Goal: Task Accomplishment & Management: Complete application form

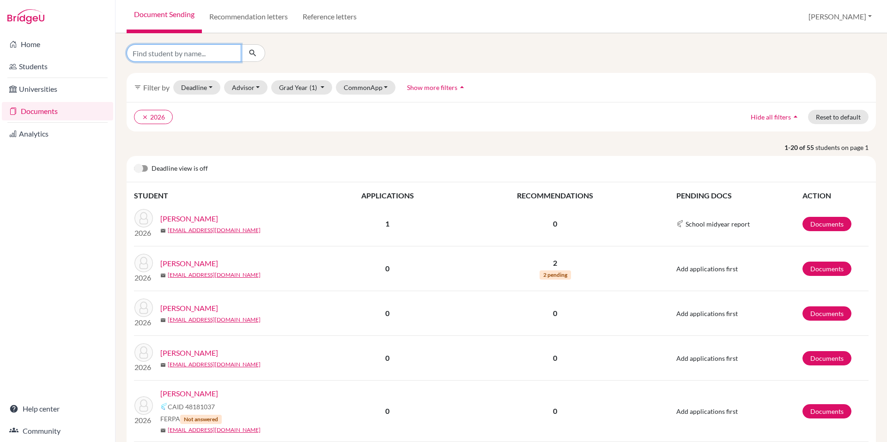
click at [201, 55] on input "Find student by name..." at bounding box center [184, 53] width 115 height 18
type input "sultanov"
click button "submit" at bounding box center [253, 53] width 24 height 18
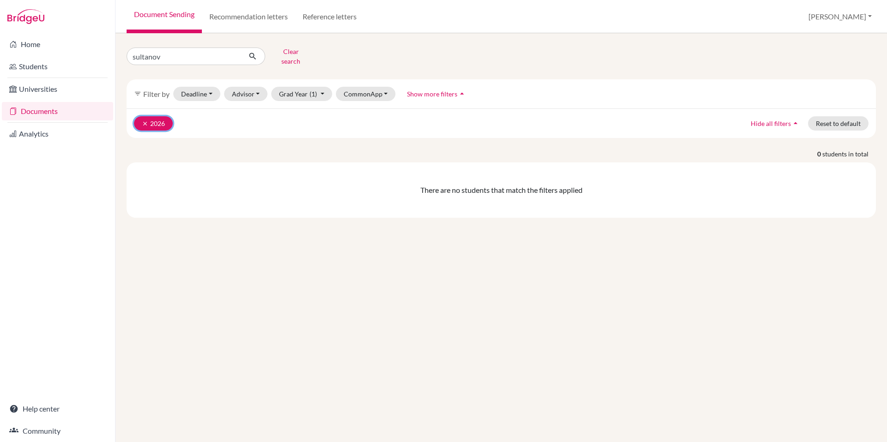
click at [145, 121] on icon "clear" at bounding box center [145, 124] width 6 height 6
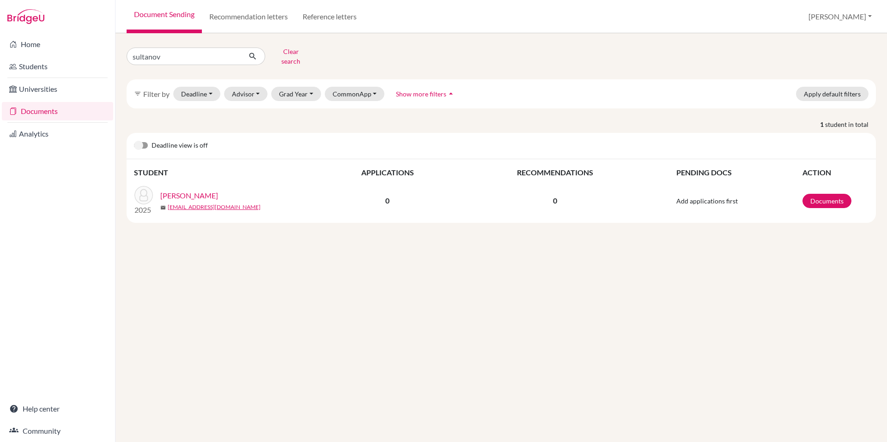
click at [199, 190] on link "[PERSON_NAME]" at bounding box center [189, 195] width 58 height 11
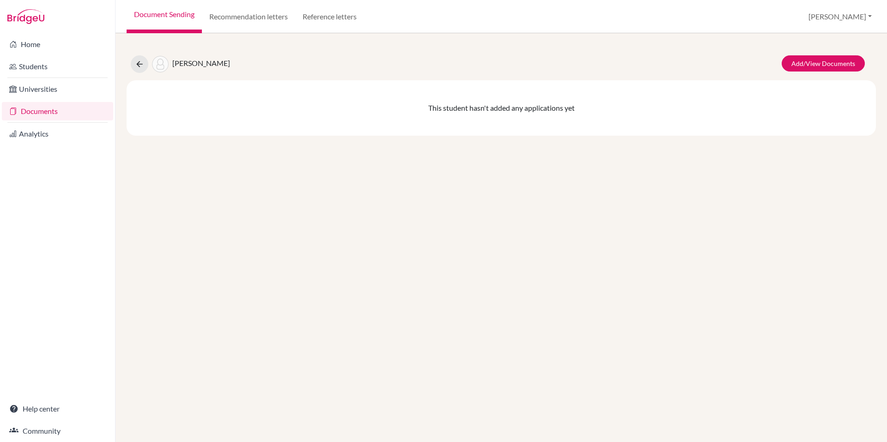
click at [34, 116] on link "Documents" at bounding box center [57, 111] width 111 height 18
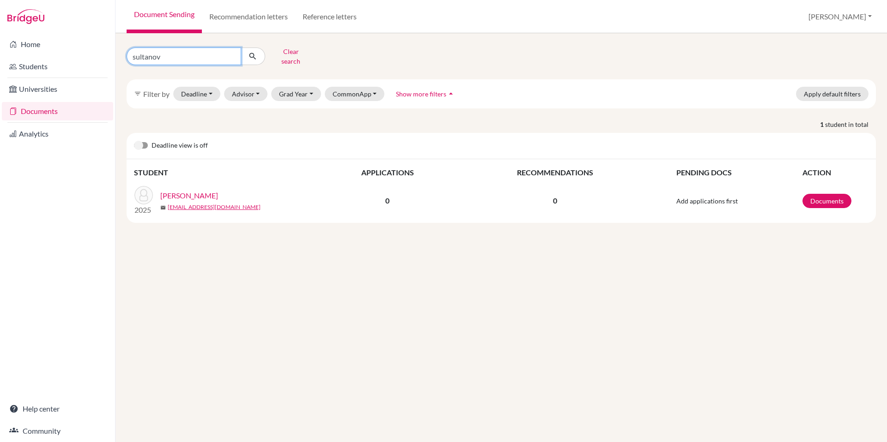
click at [175, 54] on input "sultanov" at bounding box center [184, 57] width 115 height 18
type input "cox"
click button "submit" at bounding box center [253, 57] width 24 height 18
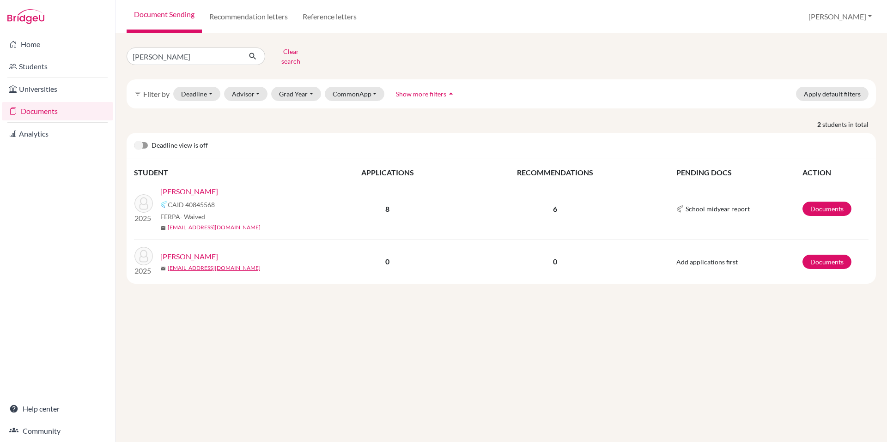
click at [179, 186] on link "Cox, John" at bounding box center [189, 191] width 58 height 11
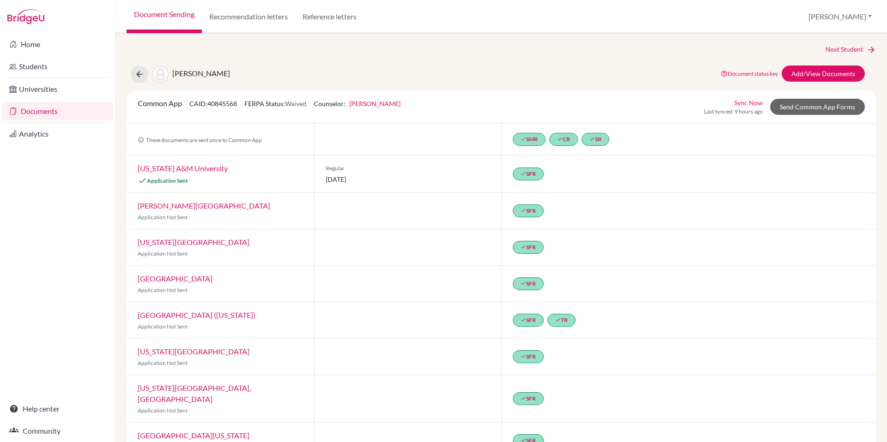
scroll to position [17, 0]
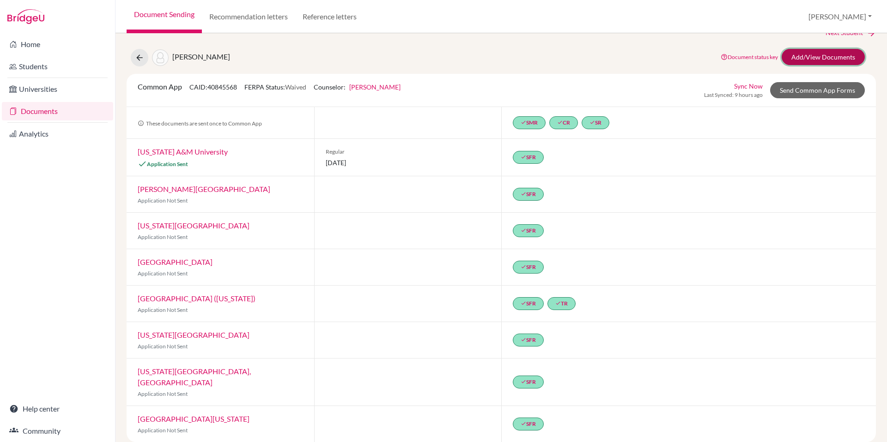
click at [829, 54] on link "Add/View Documents" at bounding box center [822, 57] width 83 height 16
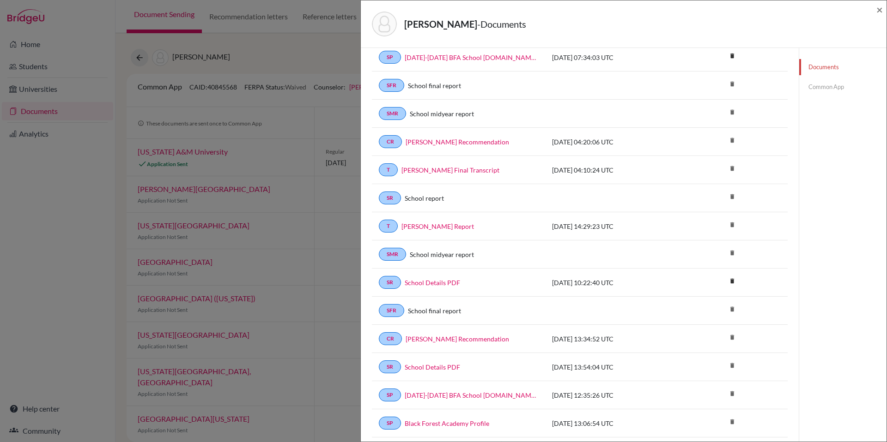
scroll to position [51, 0]
click at [445, 223] on link "Cox, John MidYear Report" at bounding box center [437, 225] width 72 height 10
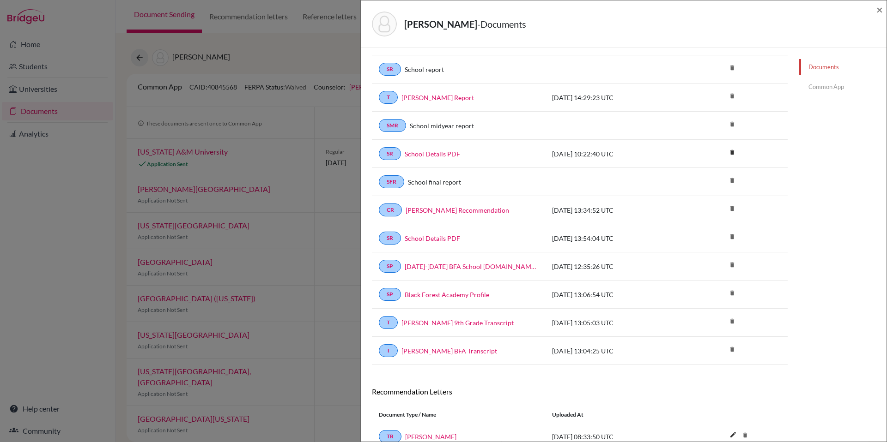
scroll to position [179, 0]
click at [459, 294] on link "Black Forest Academy Profile" at bounding box center [446, 295] width 84 height 10
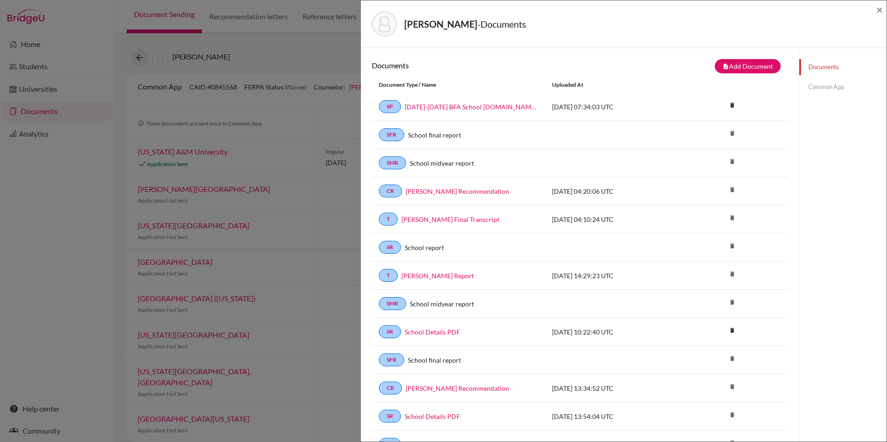
scroll to position [217, 0]
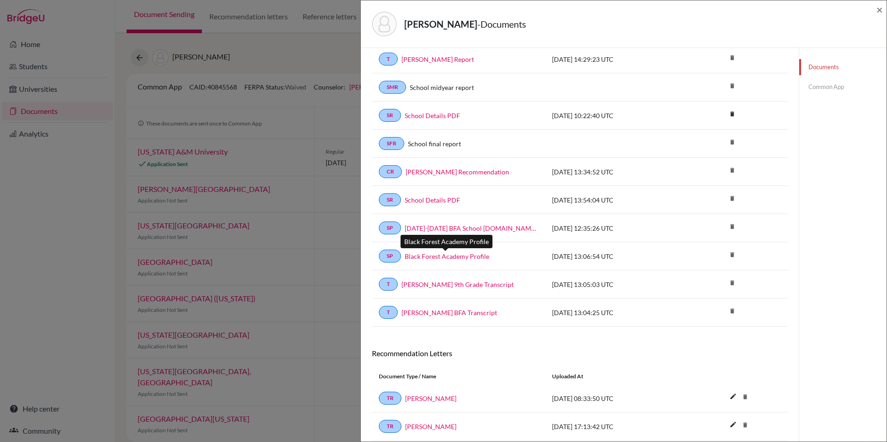
click at [471, 256] on link "Black Forest Academy Profile" at bounding box center [446, 257] width 84 height 10
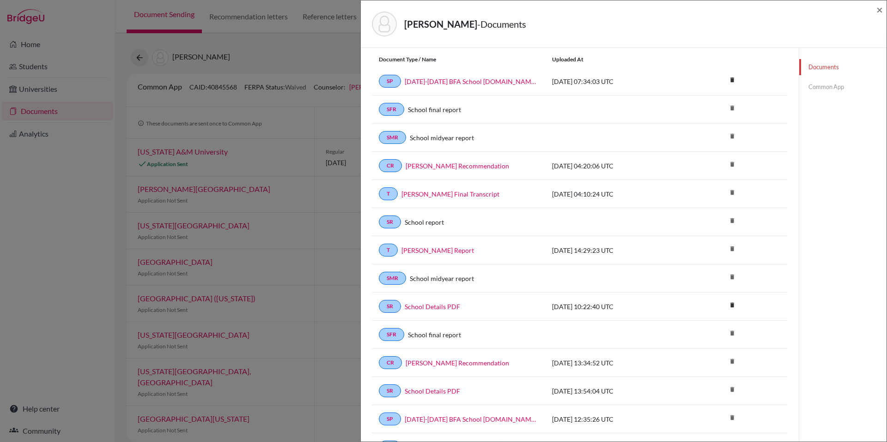
scroll to position [0, 0]
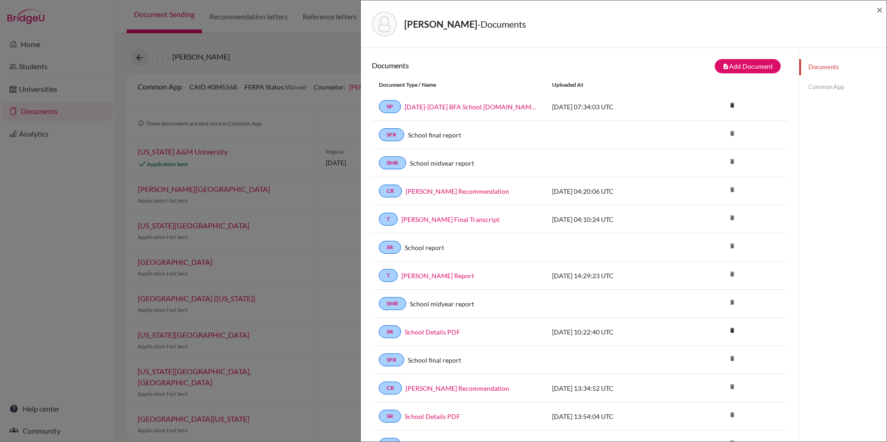
click at [805, 92] on link "Common App" at bounding box center [842, 87] width 87 height 16
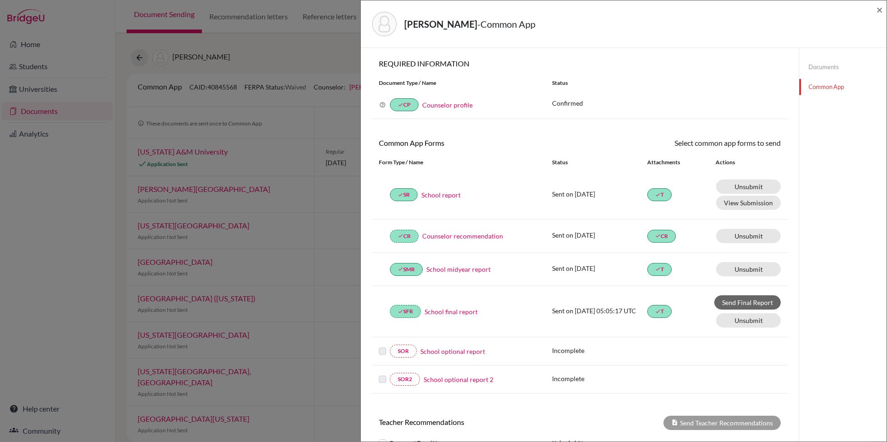
click at [438, 194] on link "School report" at bounding box center [440, 195] width 39 height 10
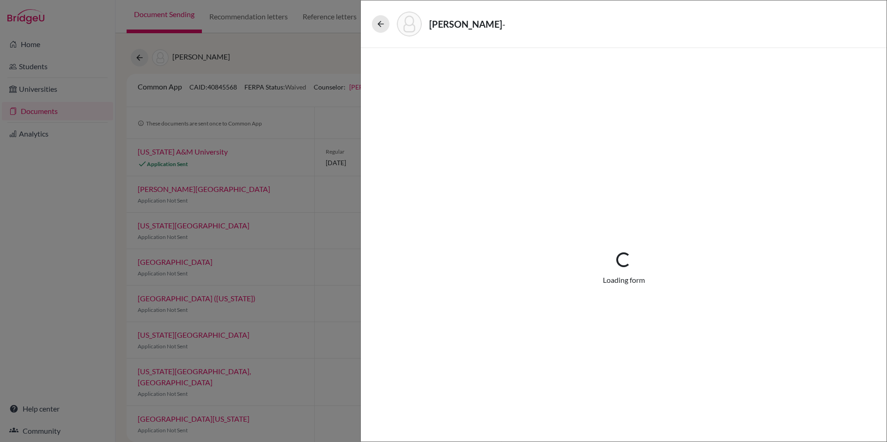
select select "1"
select select "657828"
select select "0"
select select "6"
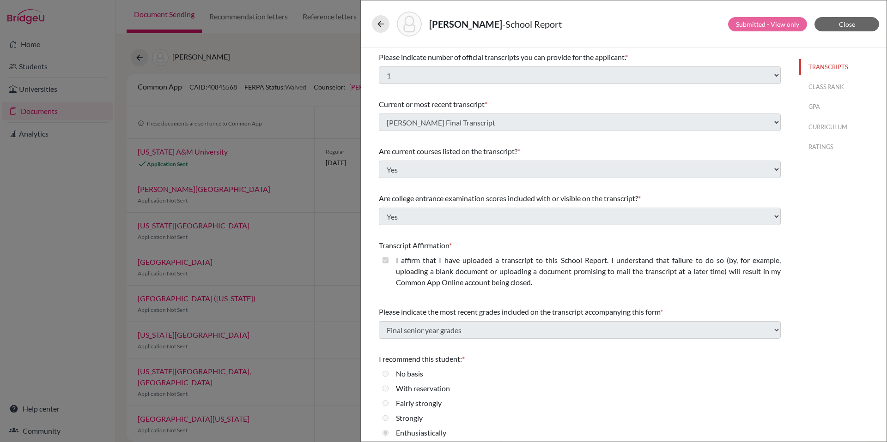
scroll to position [6, 0]
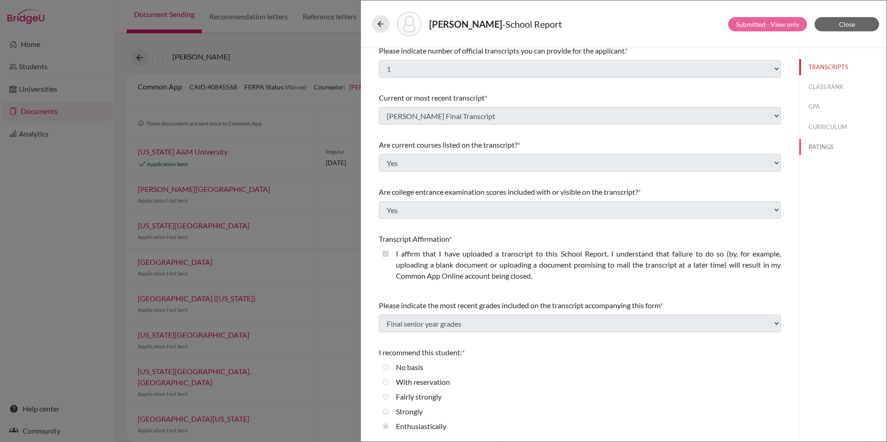
click at [815, 150] on button "RATINGS" at bounding box center [842, 147] width 87 height 16
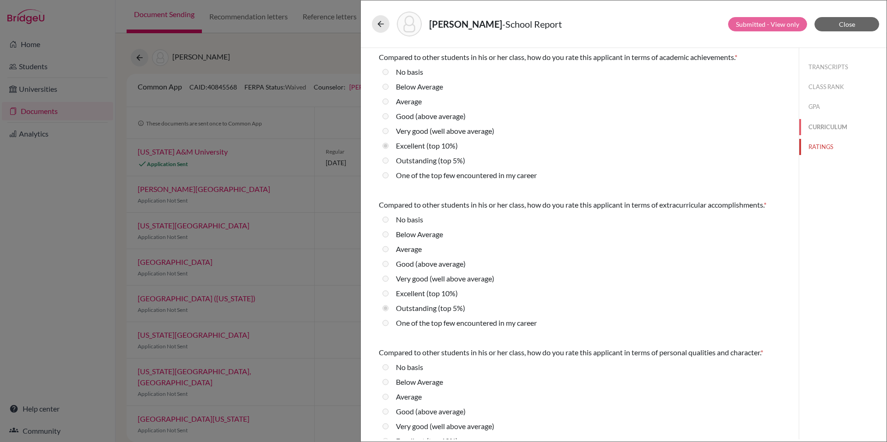
click at [816, 129] on button "CURRICULUM" at bounding box center [842, 127] width 87 height 16
radio Average "true"
select select "3"
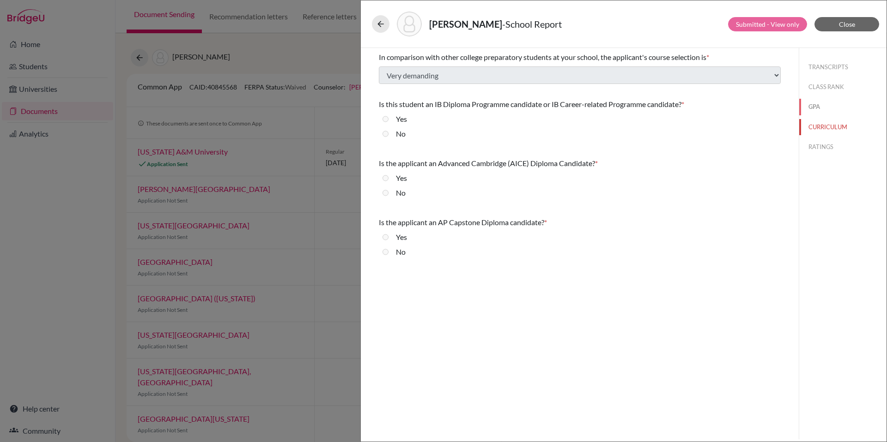
click at [814, 105] on button "GPA" at bounding box center [842, 107] width 87 height 16
select select "5"
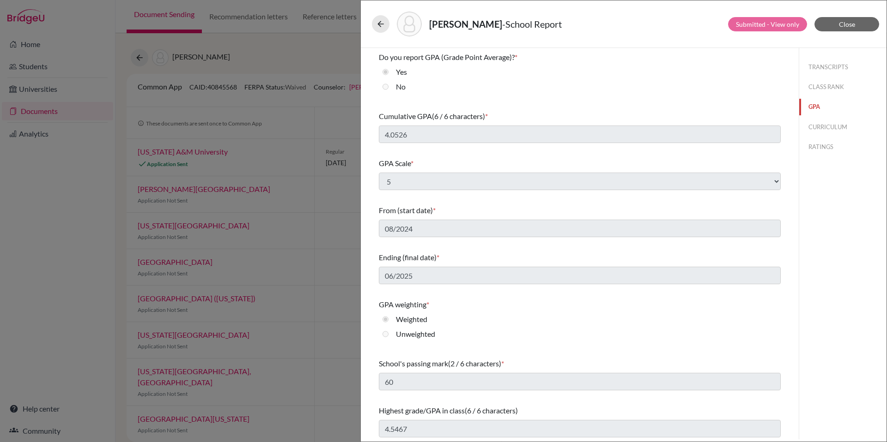
scroll to position [2, 0]
click at [852, 27] on span "Close" at bounding box center [847, 24] width 16 height 8
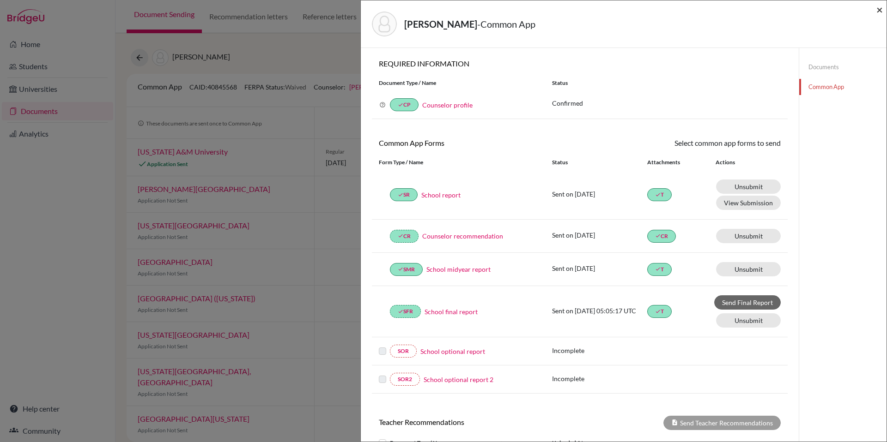
click at [877, 11] on span "×" at bounding box center [879, 9] width 6 height 13
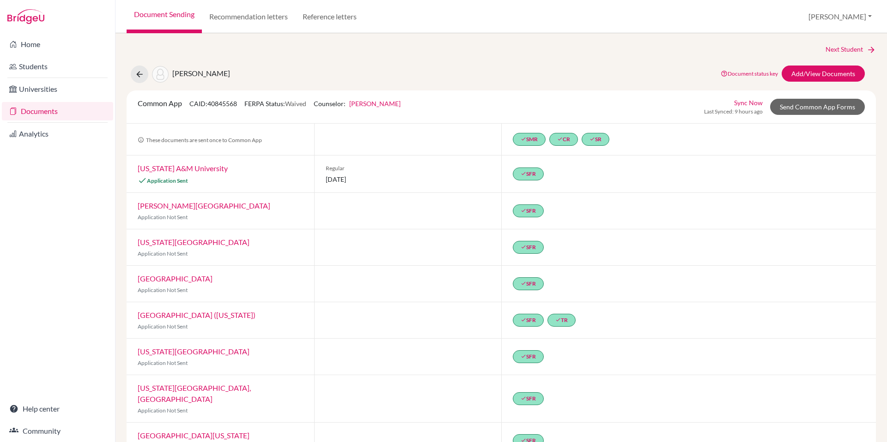
scroll to position [17, 0]
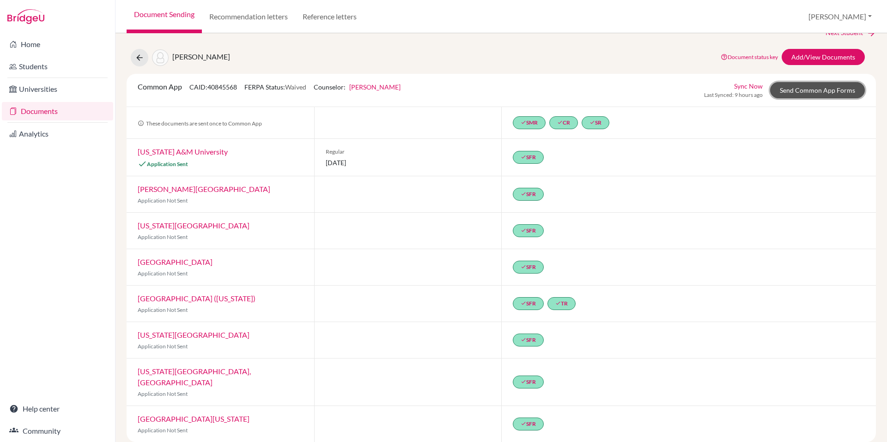
click at [808, 91] on link "Send Common App Forms" at bounding box center [817, 90] width 95 height 16
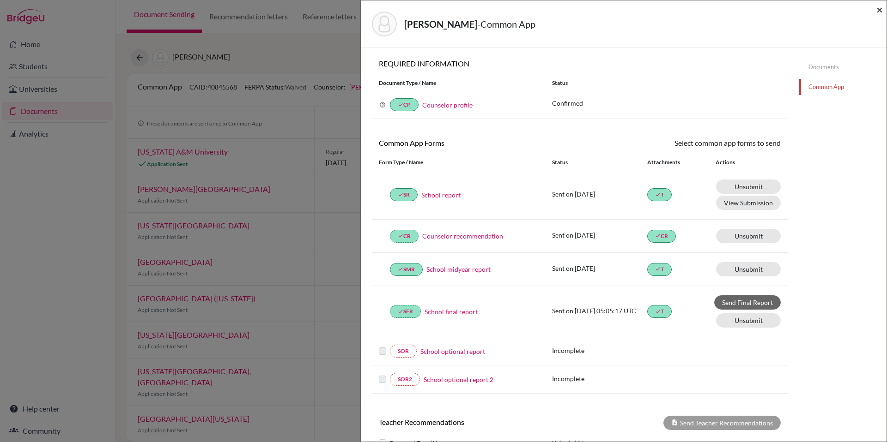
click at [879, 10] on span "×" at bounding box center [879, 9] width 6 height 13
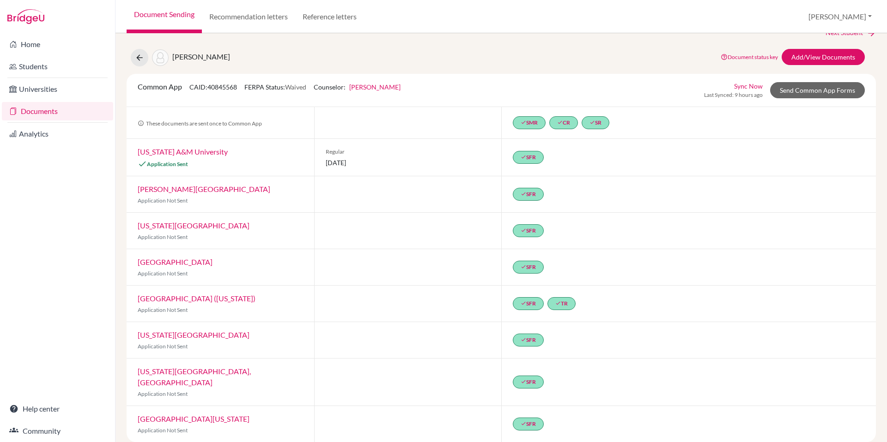
click at [796, 98] on div "Sync Now Last Synced: 9 hours ago Send Common App Forms" at bounding box center [784, 90] width 161 height 18
click at [811, 57] on link "Add/View Documents" at bounding box center [822, 57] width 83 height 16
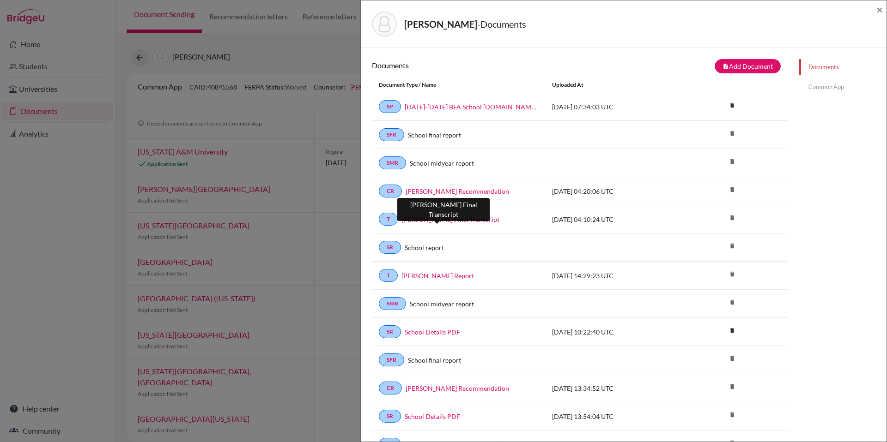
click at [445, 219] on link "[PERSON_NAME] Final Transcript" at bounding box center [450, 220] width 98 height 10
click at [878, 13] on span "×" at bounding box center [879, 9] width 6 height 13
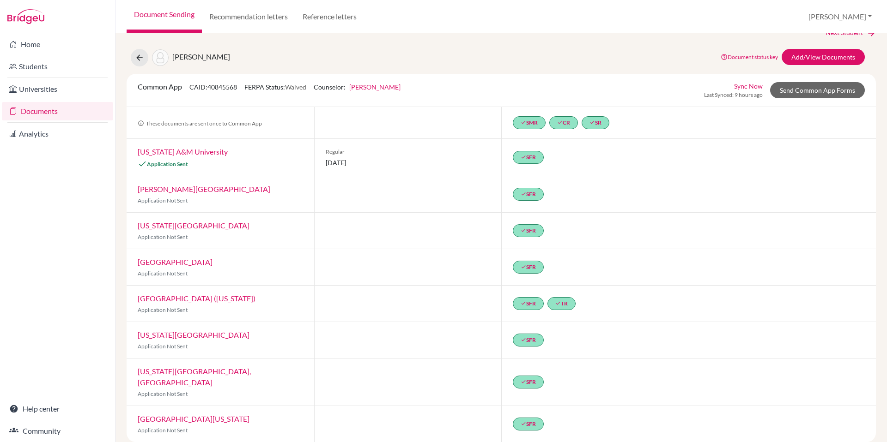
click at [42, 109] on link "Documents" at bounding box center [57, 111] width 111 height 18
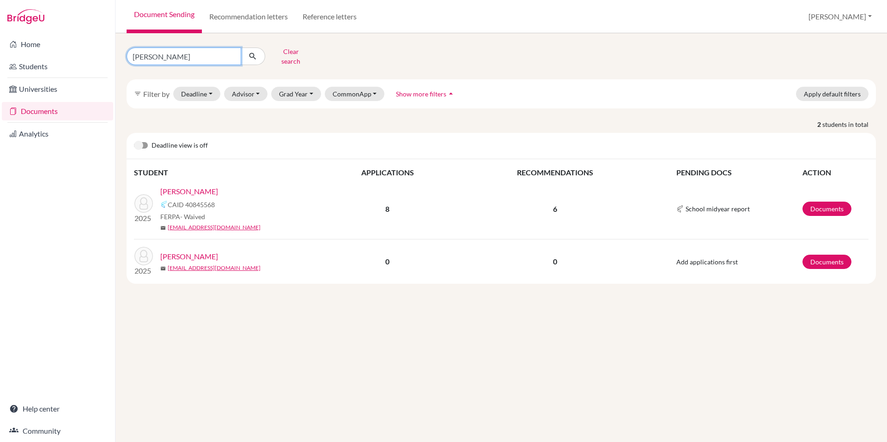
click at [179, 51] on input "cox" at bounding box center [184, 57] width 115 height 18
type input "sultanov"
click button "submit" at bounding box center [253, 57] width 24 height 18
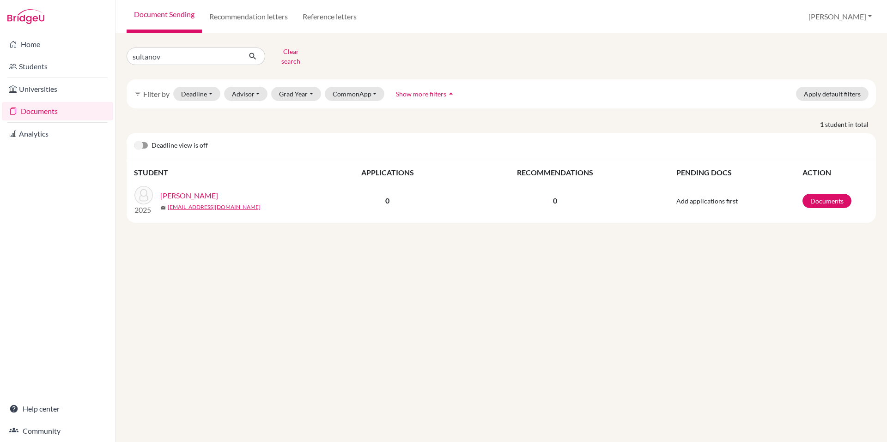
click at [189, 190] on link "[PERSON_NAME]" at bounding box center [189, 195] width 58 height 11
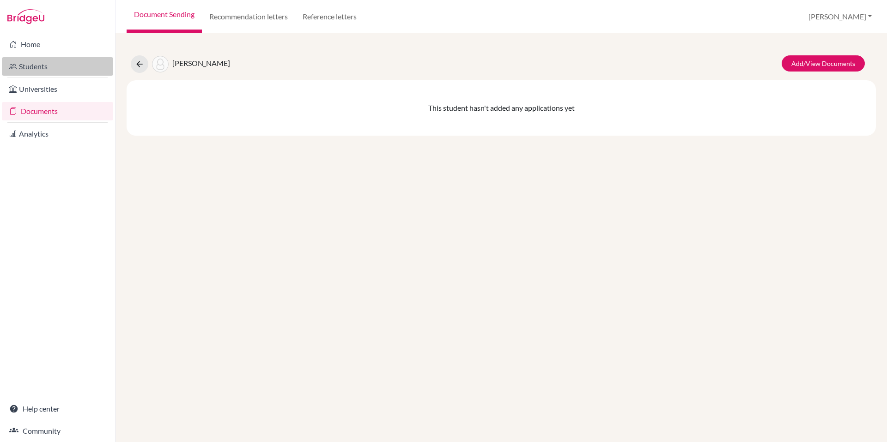
click at [35, 68] on link "Students" at bounding box center [57, 66] width 111 height 18
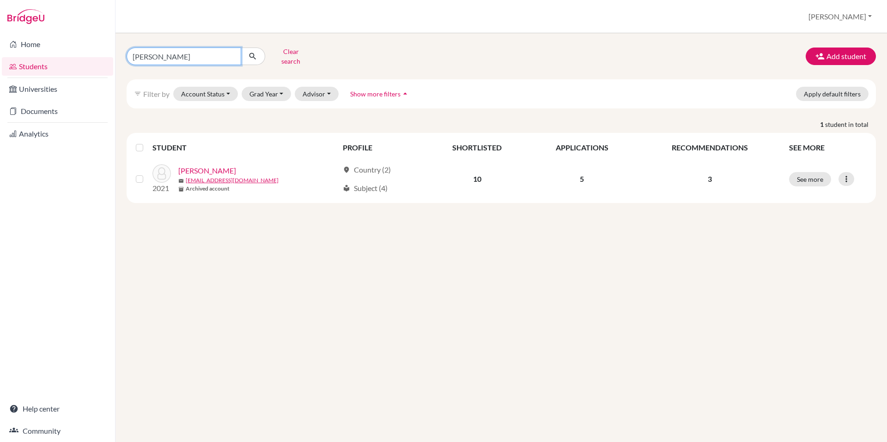
click at [192, 54] on input "nachtigal" at bounding box center [184, 57] width 115 height 18
type input "sultanov"
click button "submit" at bounding box center [253, 57] width 24 height 18
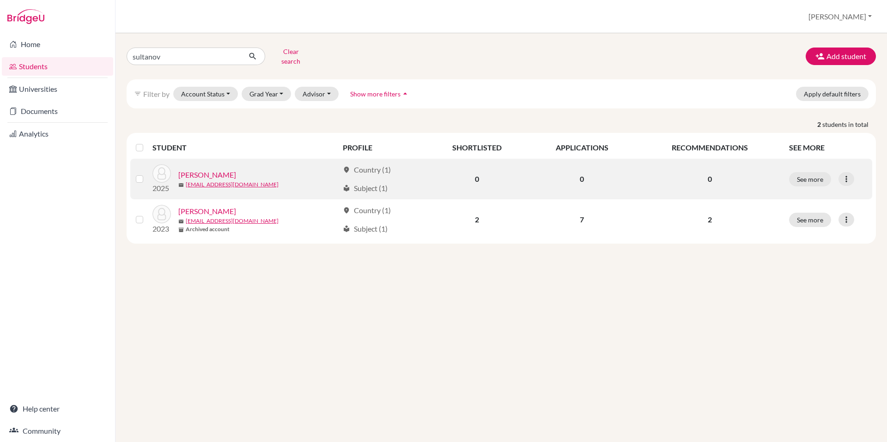
click at [207, 169] on link "Sultanov, Ilias" at bounding box center [207, 174] width 58 height 11
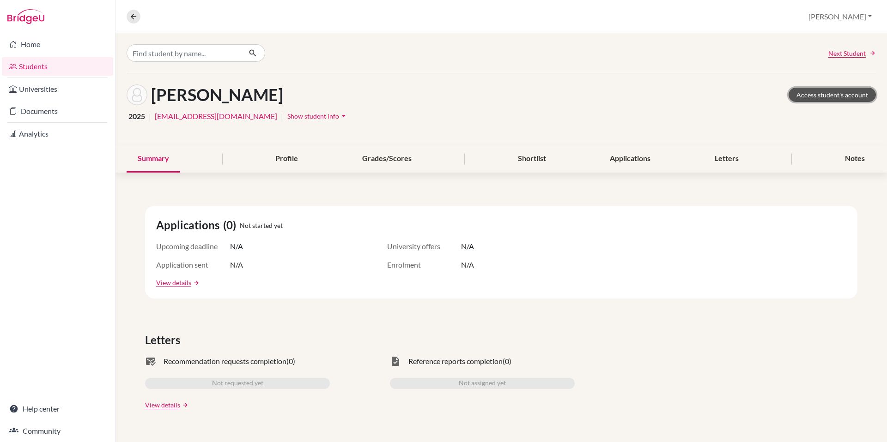
click at [814, 96] on link "Access student's account" at bounding box center [831, 95] width 87 height 14
click at [37, 111] on link "Documents" at bounding box center [57, 111] width 111 height 18
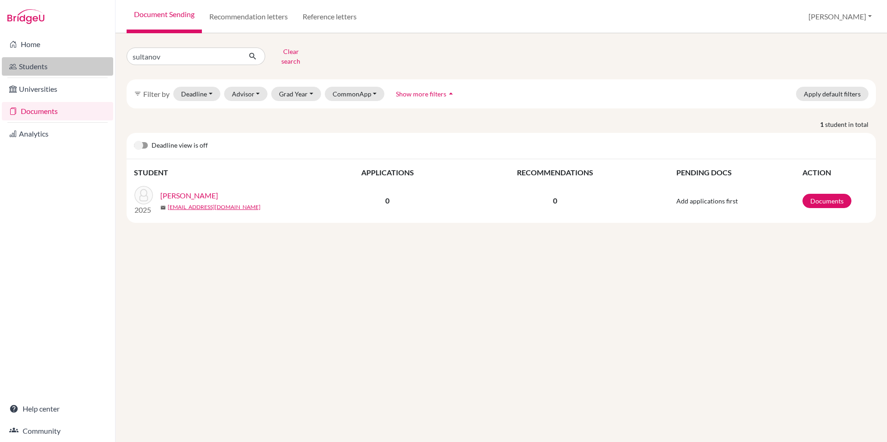
click at [30, 63] on link "Students" at bounding box center [57, 66] width 111 height 18
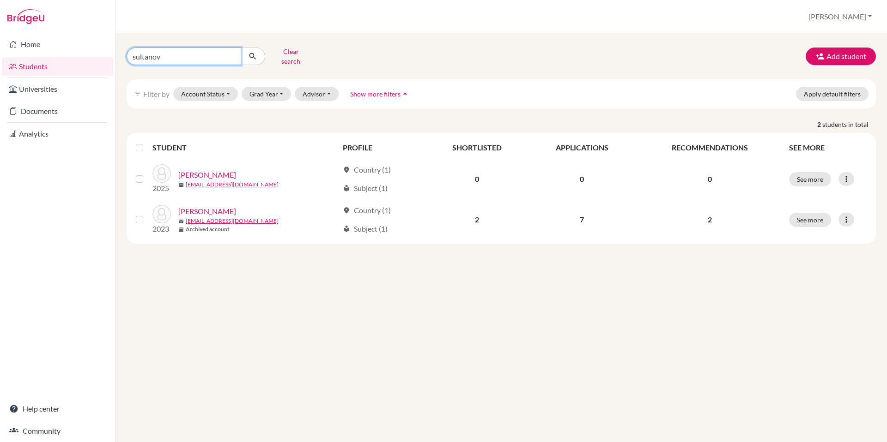
click at [153, 56] on input "sultanov" at bounding box center [184, 57] width 115 height 18
type input "coix"
click button "submit" at bounding box center [253, 57] width 24 height 18
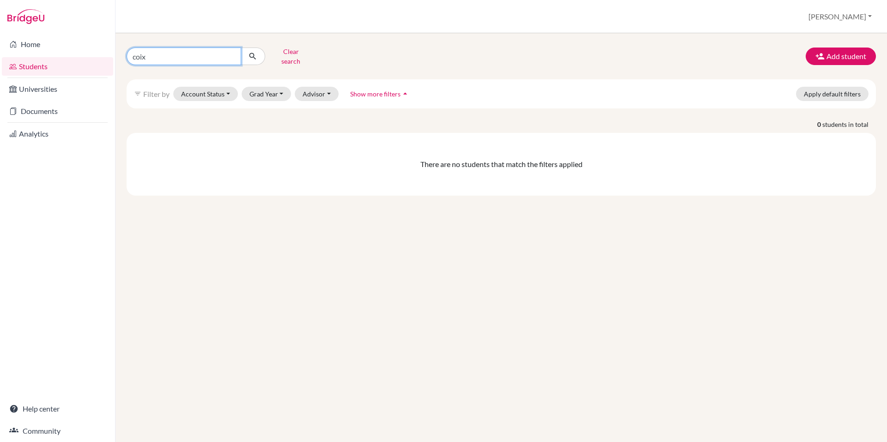
click at [165, 55] on input "coix" at bounding box center [184, 57] width 115 height 18
type input "[PERSON_NAME]"
click button "submit" at bounding box center [253, 57] width 24 height 18
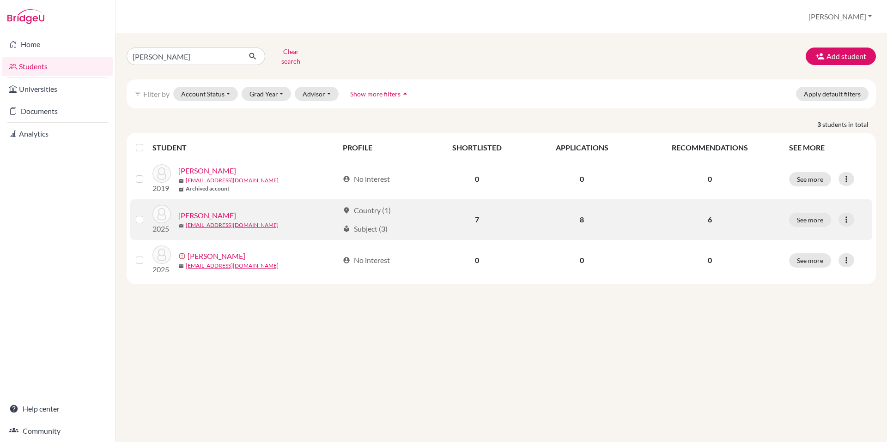
click at [192, 210] on link "[PERSON_NAME]" at bounding box center [207, 215] width 58 height 11
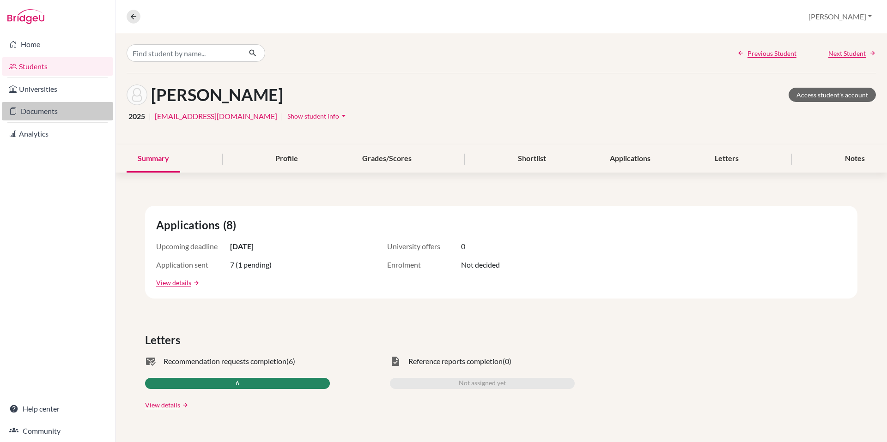
click at [36, 105] on link "Documents" at bounding box center [57, 111] width 111 height 18
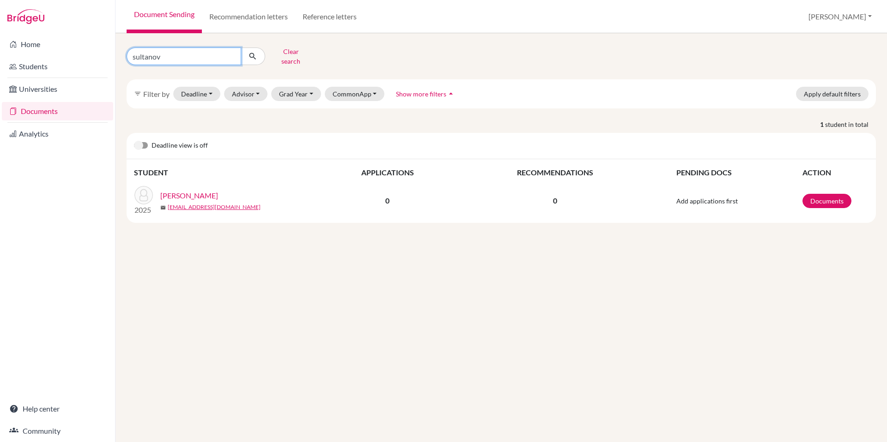
click at [167, 56] on input "sultanov" at bounding box center [184, 57] width 115 height 18
type input "[PERSON_NAME]"
click button "submit" at bounding box center [253, 57] width 24 height 18
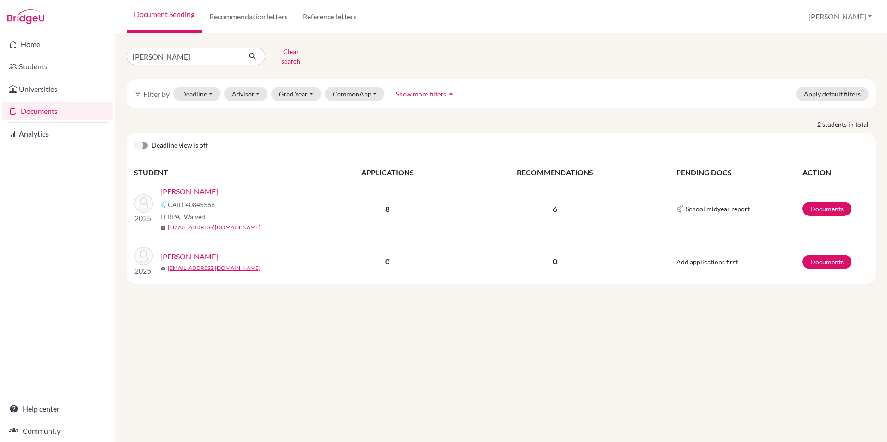
click at [178, 186] on link "[PERSON_NAME]" at bounding box center [189, 191] width 58 height 11
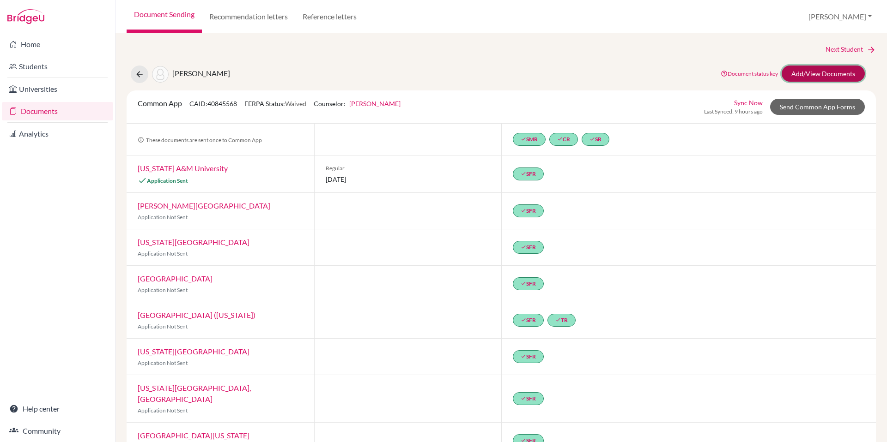
click at [829, 77] on link "Add/View Documents" at bounding box center [822, 74] width 83 height 16
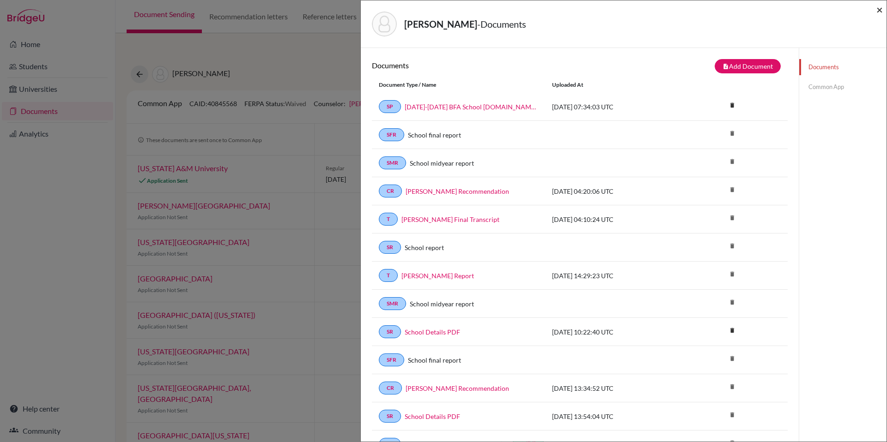
click at [877, 12] on span "×" at bounding box center [879, 9] width 6 height 13
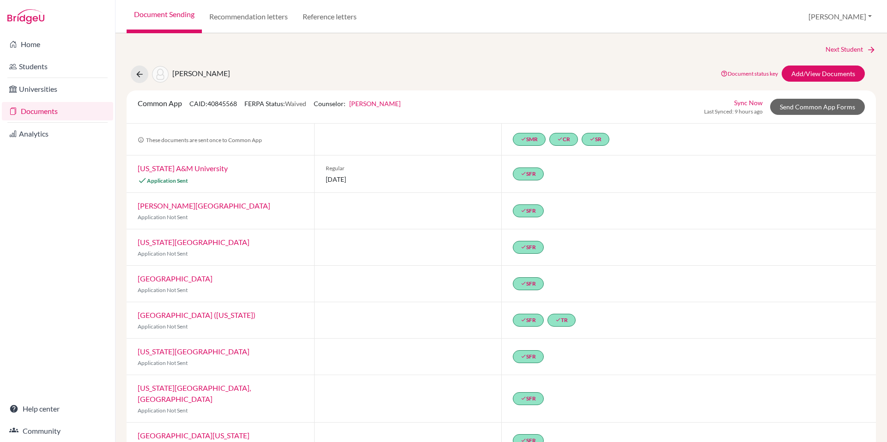
scroll to position [17, 0]
